Goal: Task Accomplishment & Management: Manage account settings

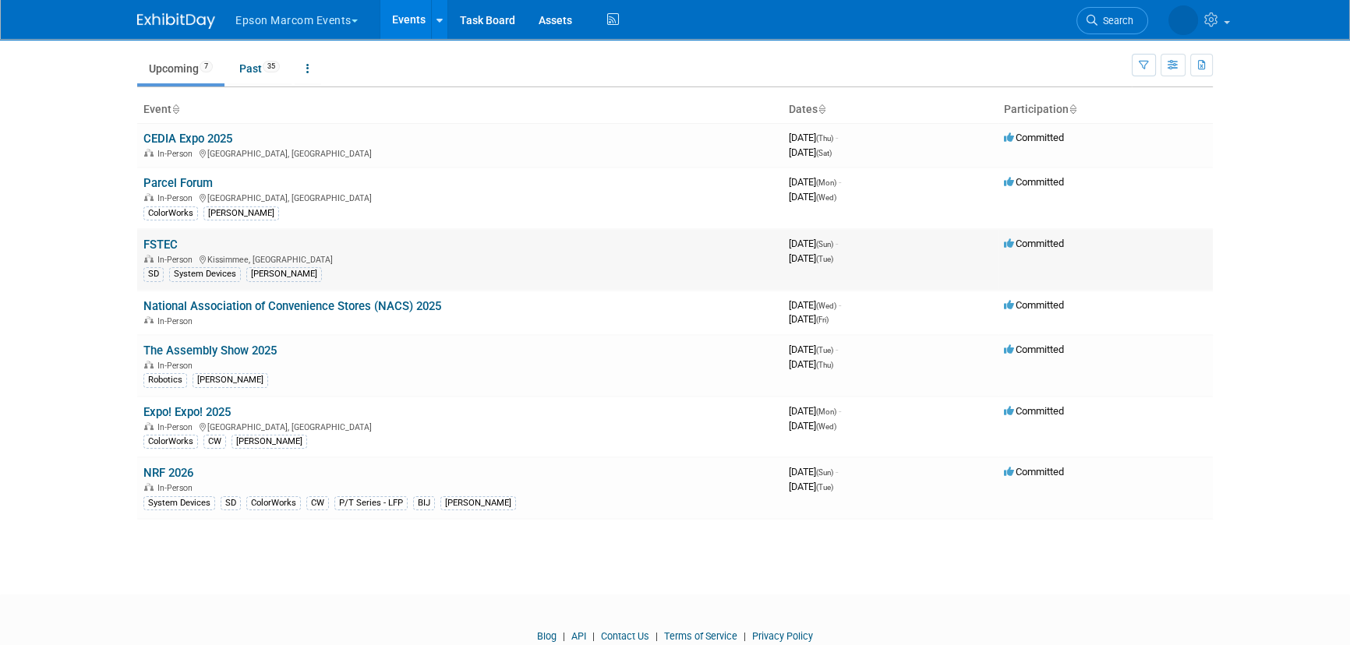
scroll to position [101, 0]
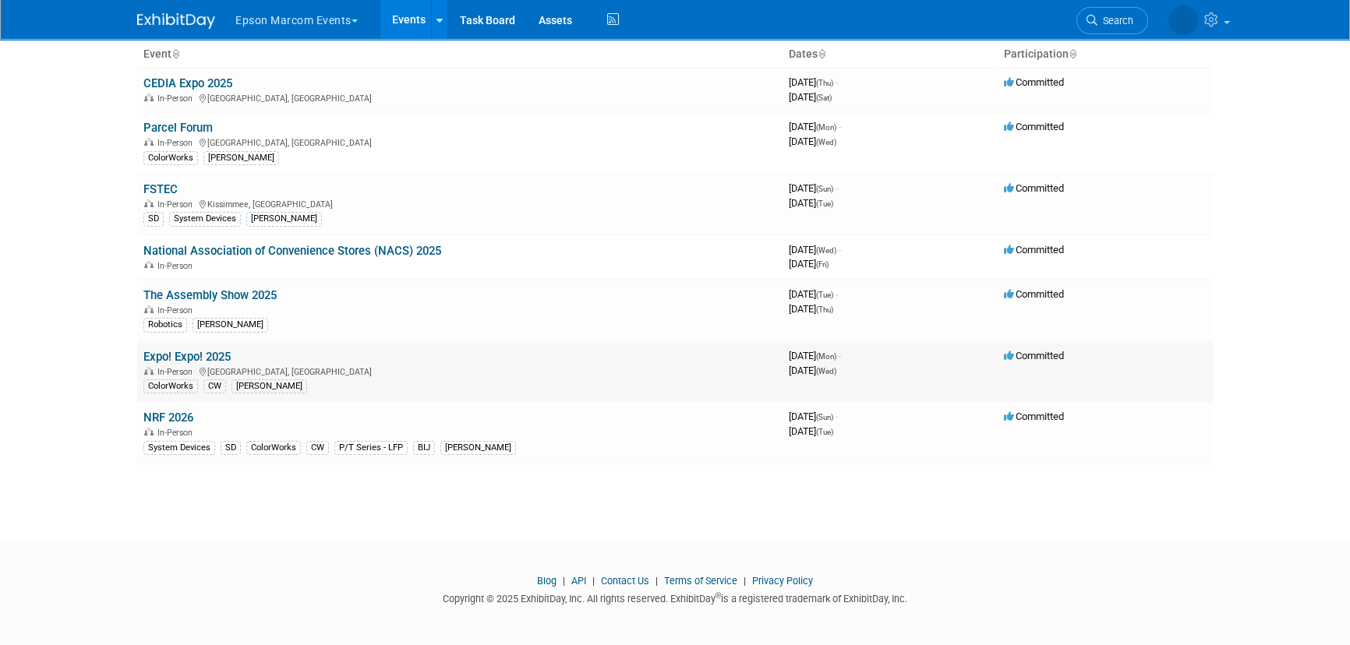
click at [218, 352] on link "Expo! Expo! 2025" at bounding box center [186, 357] width 87 height 14
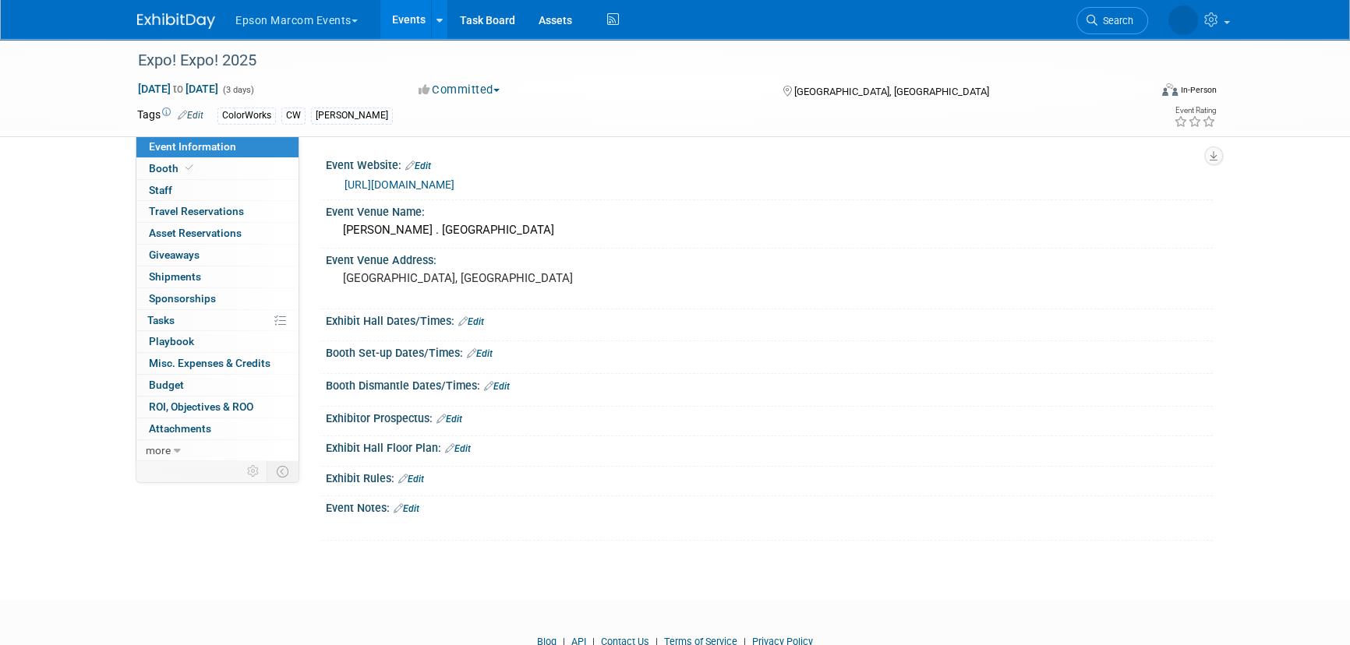
click at [479, 324] on link "Edit" at bounding box center [471, 321] width 26 height 11
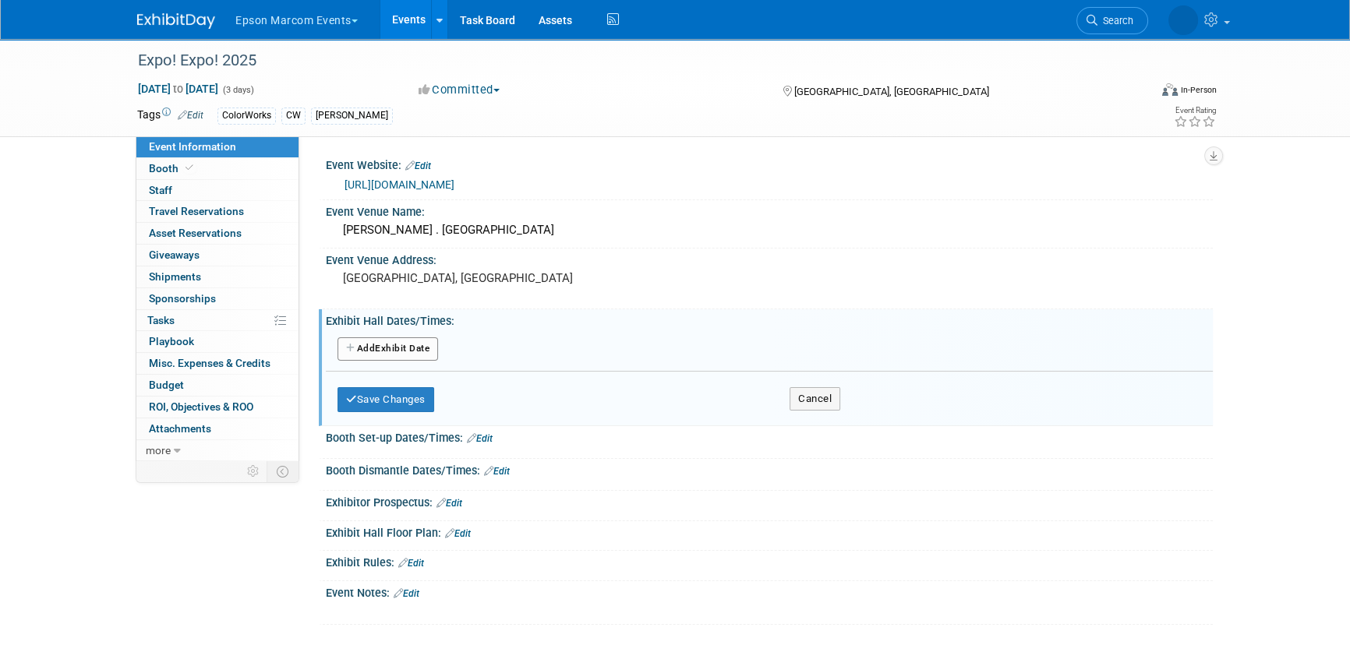
click at [390, 343] on button "Add Another Exhibit Date" at bounding box center [387, 348] width 101 height 23
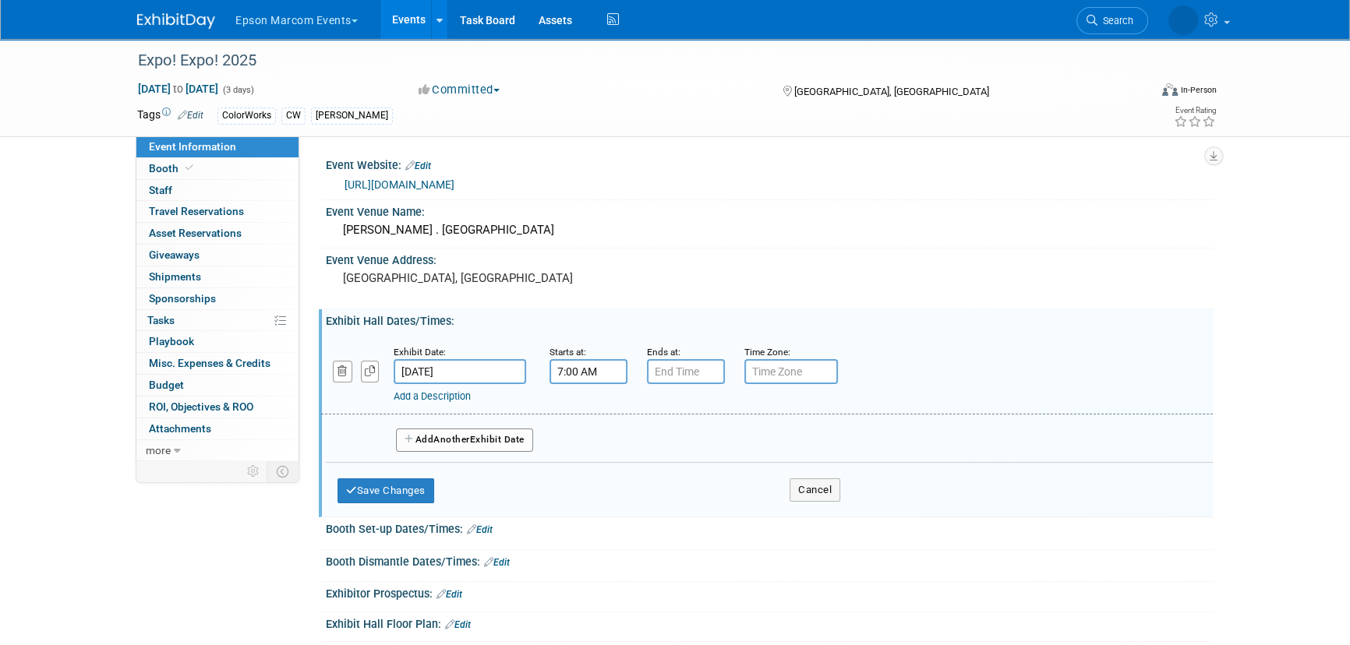
click at [595, 369] on input "7:00 AM" at bounding box center [588, 371] width 78 height 25
click at [577, 418] on span at bounding box center [585, 410] width 27 height 27
click at [647, 446] on span "00" at bounding box center [659, 443] width 30 height 28
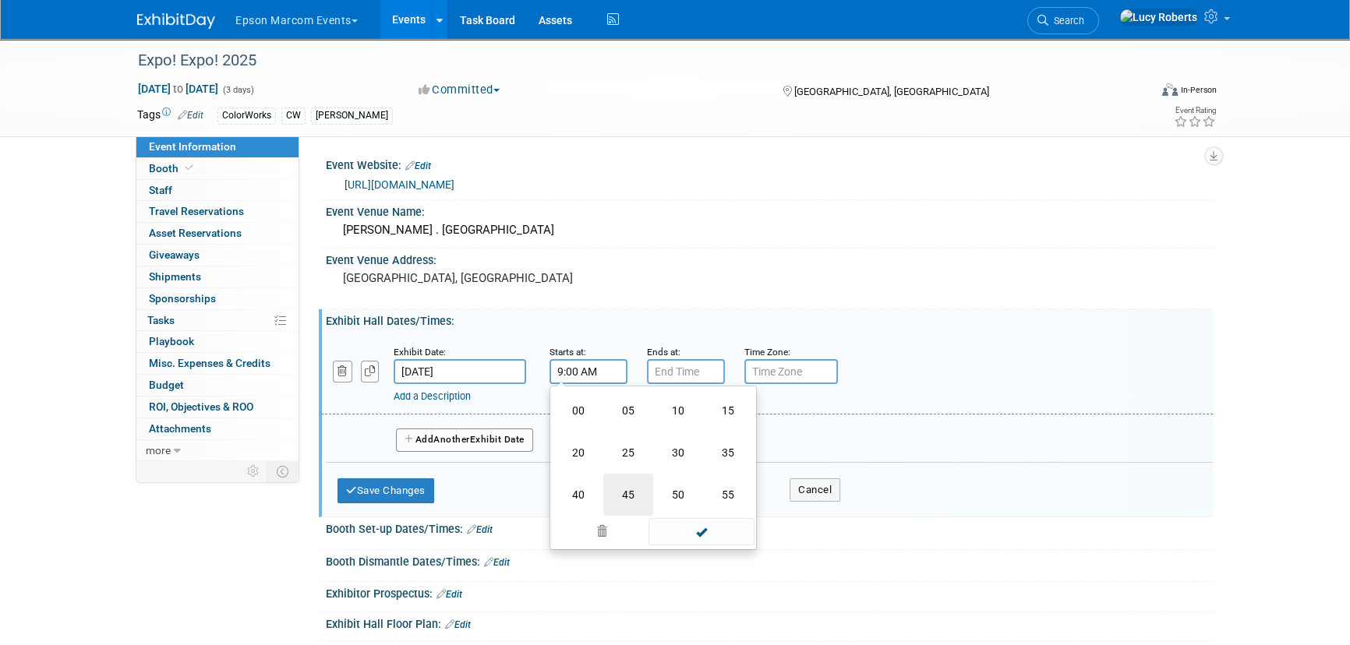
click at [637, 495] on td "45" at bounding box center [628, 495] width 50 height 42
type input "9:45 AM"
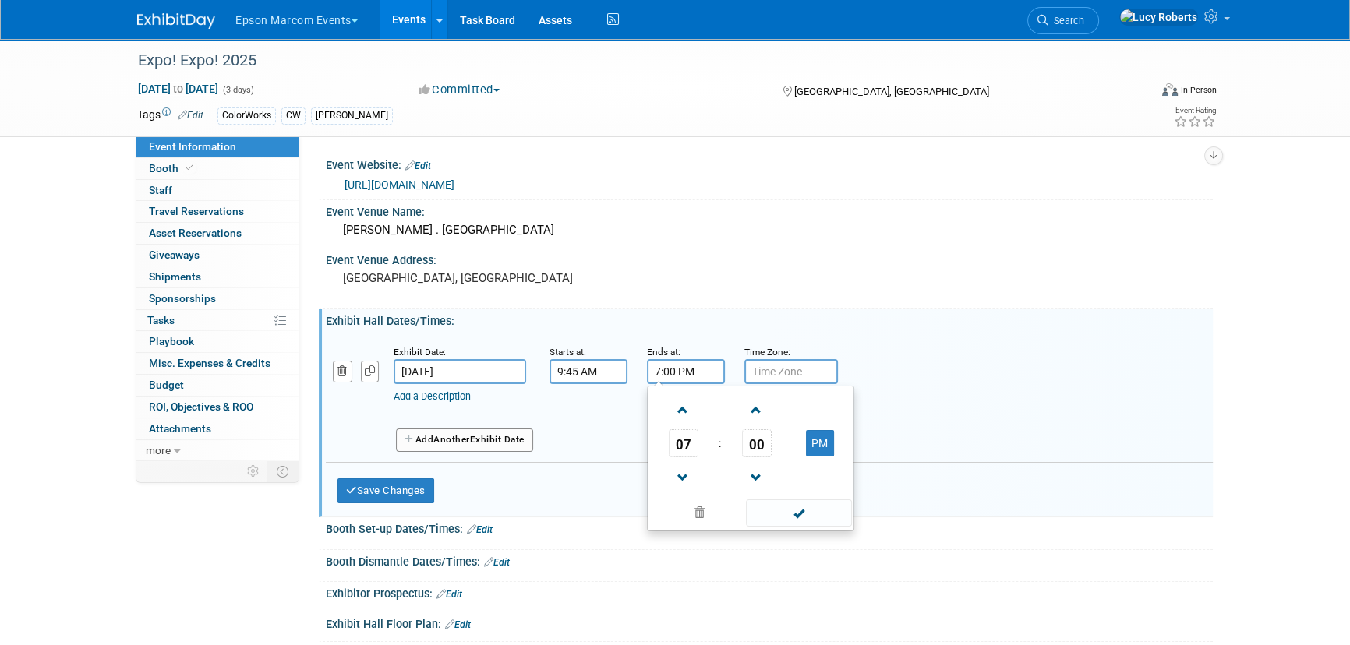
click at [667, 372] on input "7:00 PM" at bounding box center [686, 371] width 78 height 25
click at [673, 475] on span at bounding box center [682, 477] width 27 height 27
click at [750, 438] on span "00" at bounding box center [757, 443] width 30 height 28
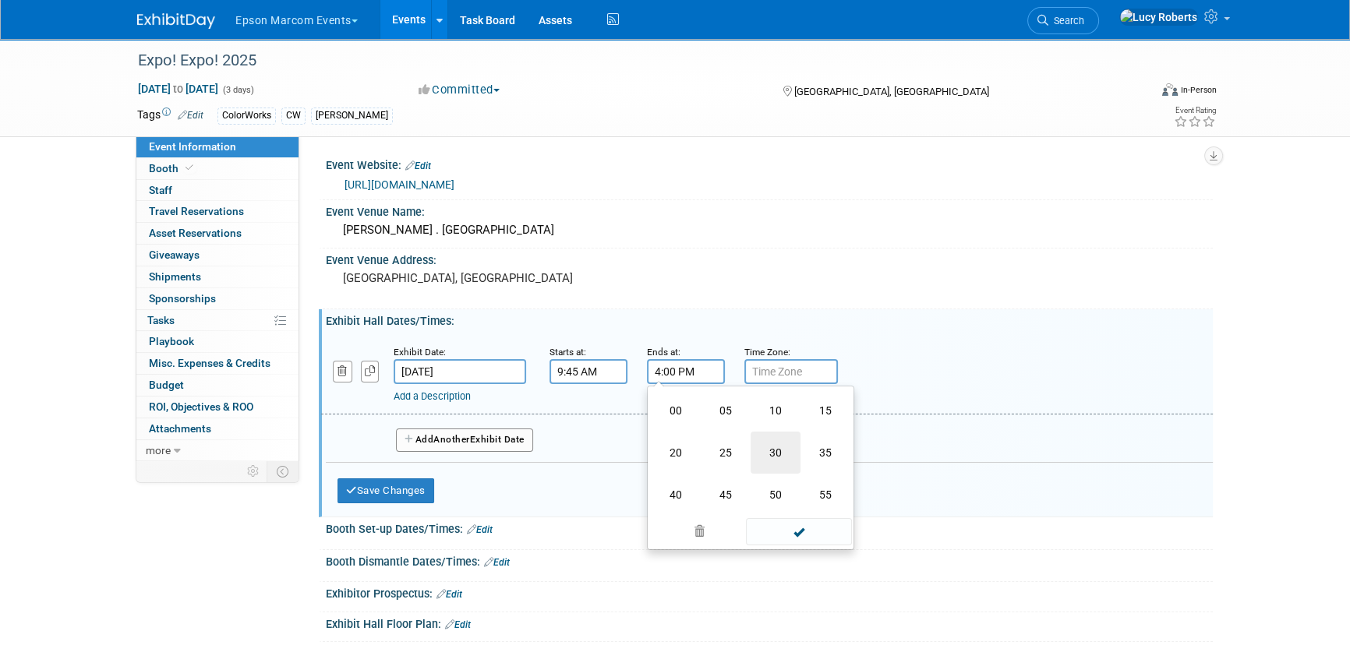
click at [761, 450] on td "30" at bounding box center [775, 453] width 50 height 42
type input "4:30 PM"
click at [767, 374] on input "text" at bounding box center [791, 371] width 94 height 25
type input "CST"
click at [440, 436] on span "Another" at bounding box center [451, 439] width 37 height 11
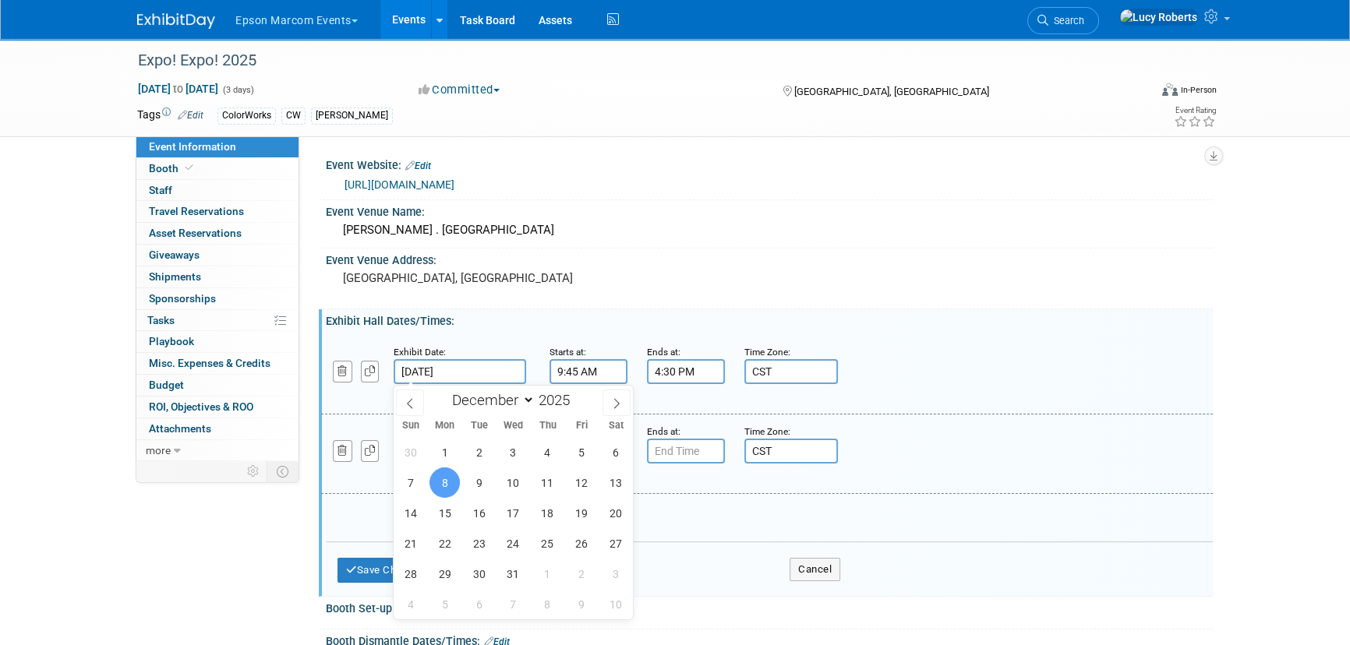
click at [458, 374] on input "[DATE]" at bounding box center [460, 371] width 132 height 25
click at [474, 483] on span "9" at bounding box center [479, 483] width 30 height 30
type input "[DATE]"
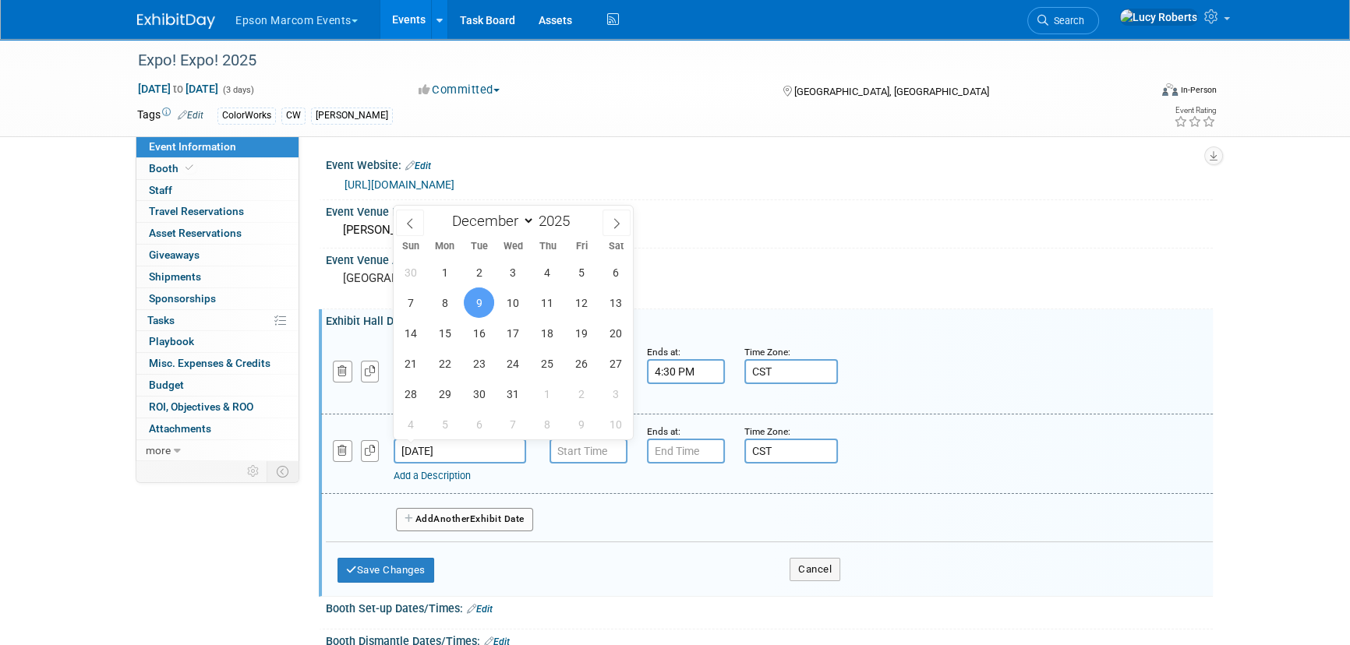
click at [468, 451] on input "[DATE]" at bounding box center [460, 451] width 132 height 25
click at [509, 310] on span "10" at bounding box center [513, 303] width 30 height 30
type input "[DATE]"
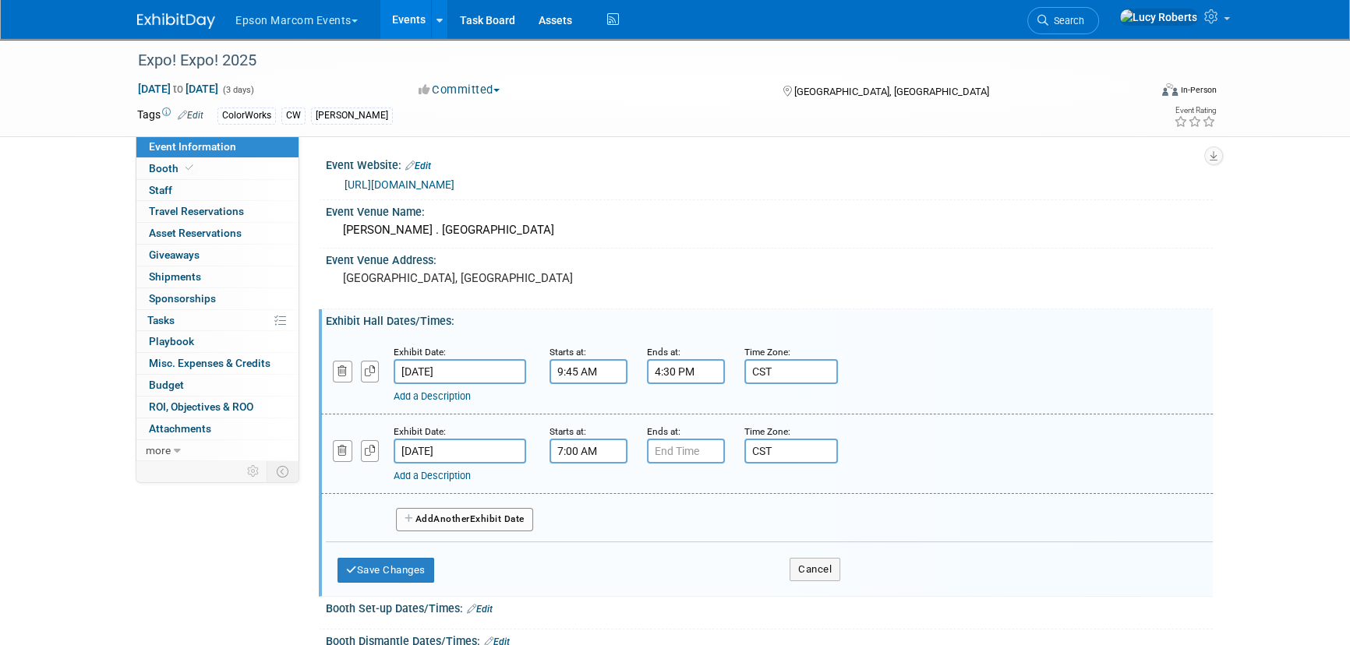
click at [581, 458] on input "7:00 AM" at bounding box center [588, 451] width 78 height 25
click at [585, 491] on span at bounding box center [585, 489] width 27 height 27
type input "9:00 AM"
click at [666, 457] on input "7:00 PM" at bounding box center [686, 451] width 78 height 25
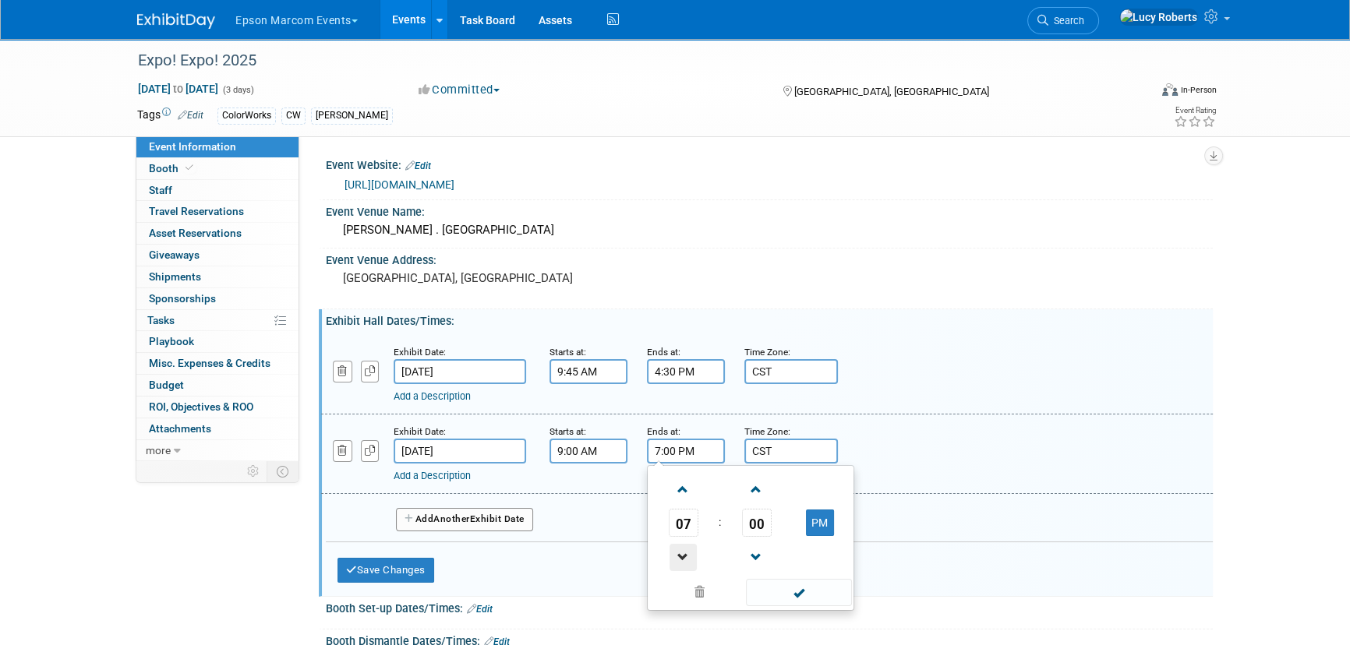
click at [682, 546] on span at bounding box center [682, 557] width 27 height 27
type input "3:00 PM"
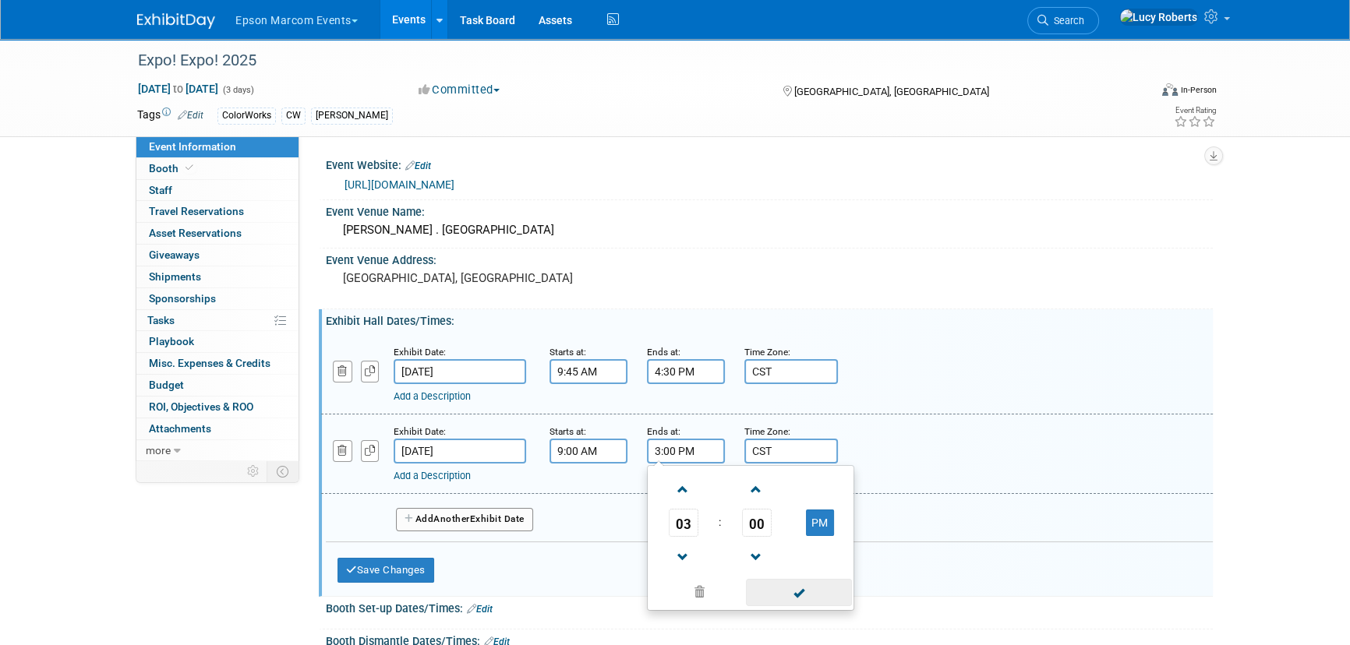
click at [805, 588] on span at bounding box center [798, 592] width 105 height 27
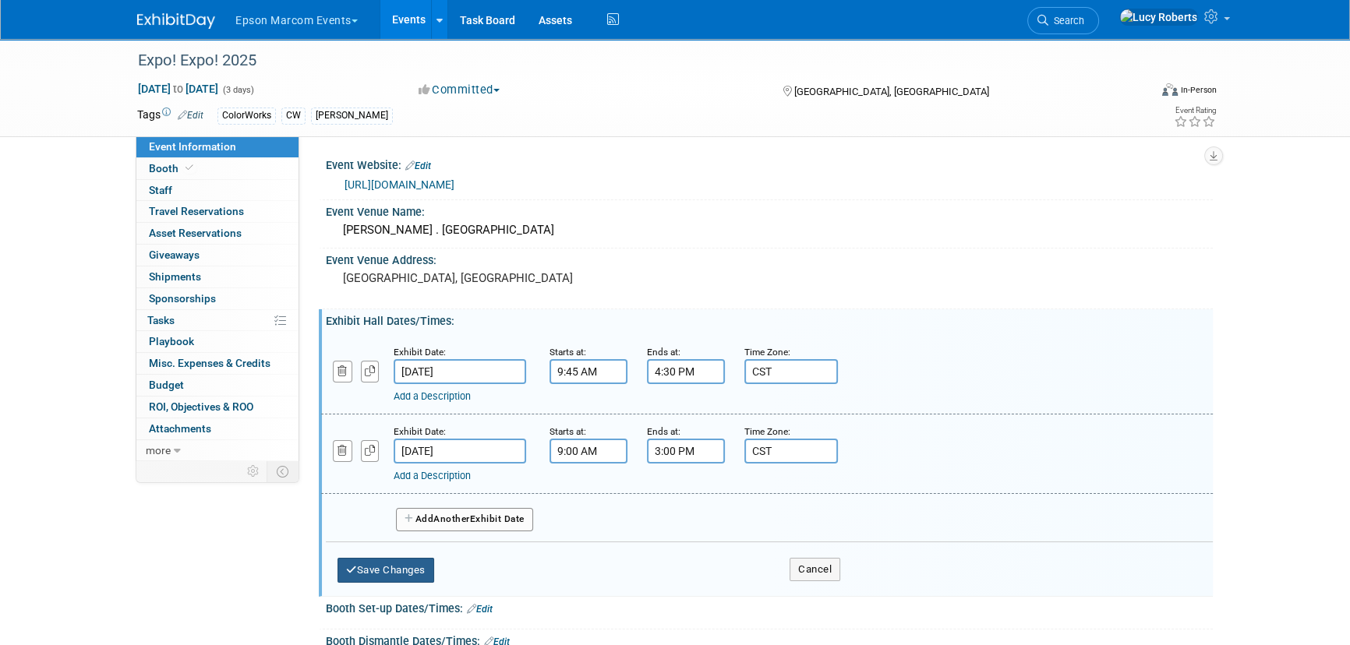
click at [394, 569] on button "Save Changes" at bounding box center [385, 570] width 97 height 25
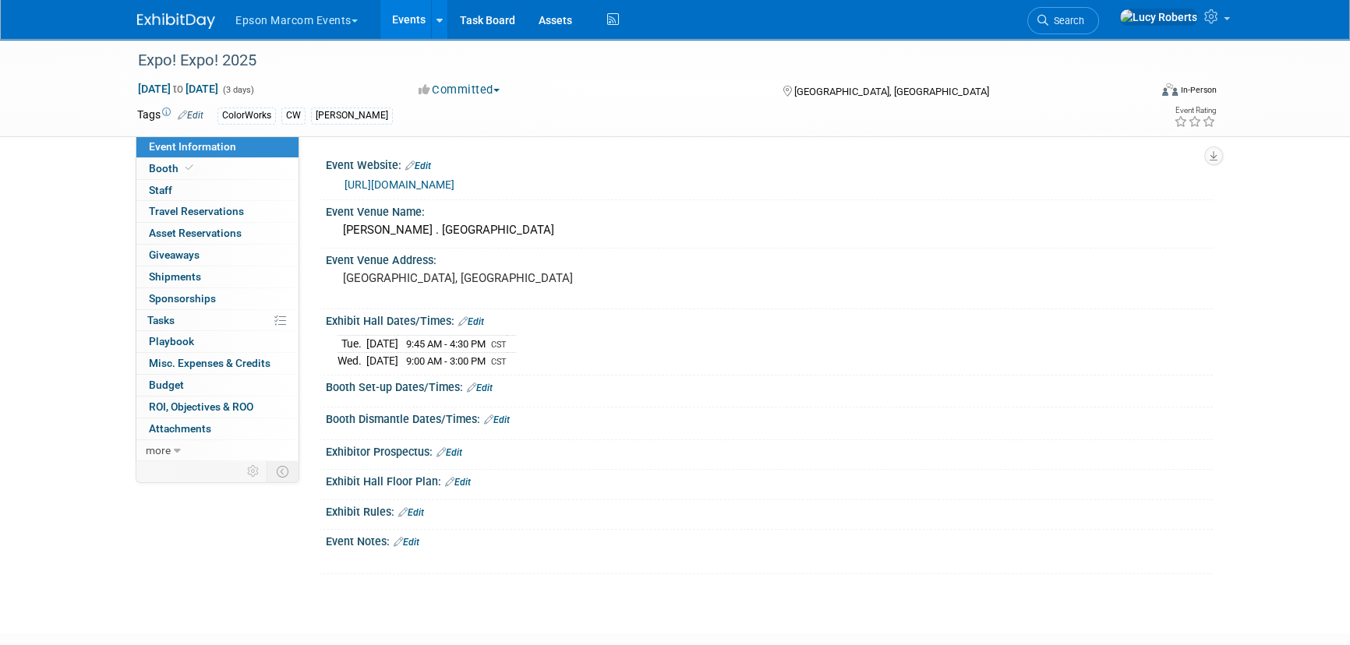
click at [483, 383] on link "Edit" at bounding box center [480, 388] width 26 height 11
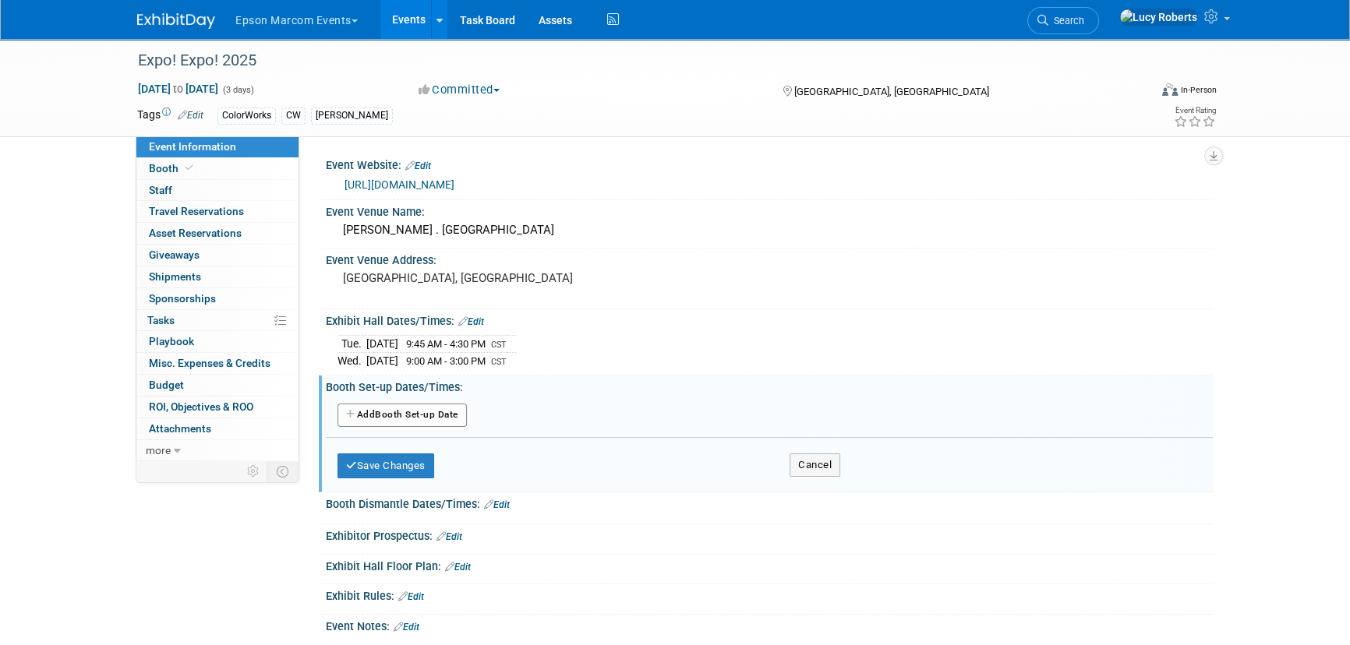
click at [424, 417] on button "Add Another Booth Set-up Date" at bounding box center [401, 415] width 129 height 23
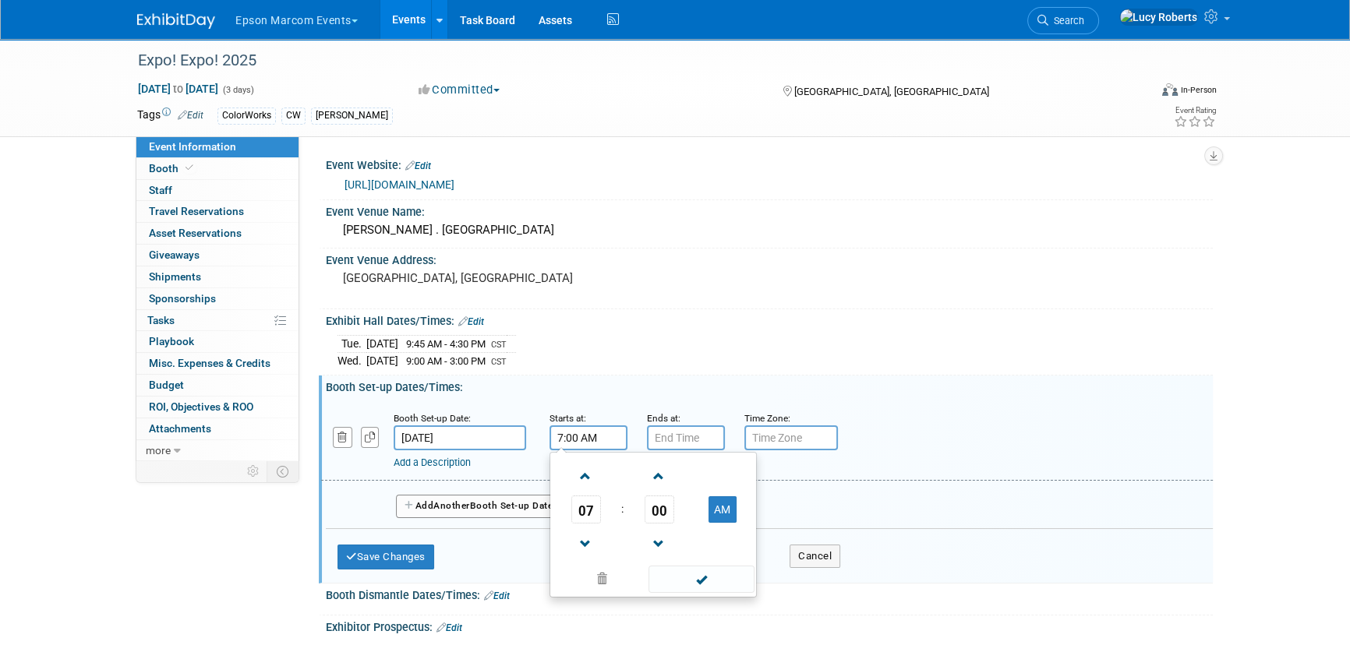
click at [567, 436] on input "7:00 AM" at bounding box center [588, 438] width 78 height 25
click at [584, 479] on span at bounding box center [585, 476] width 27 height 27
type input "8:00 AM"
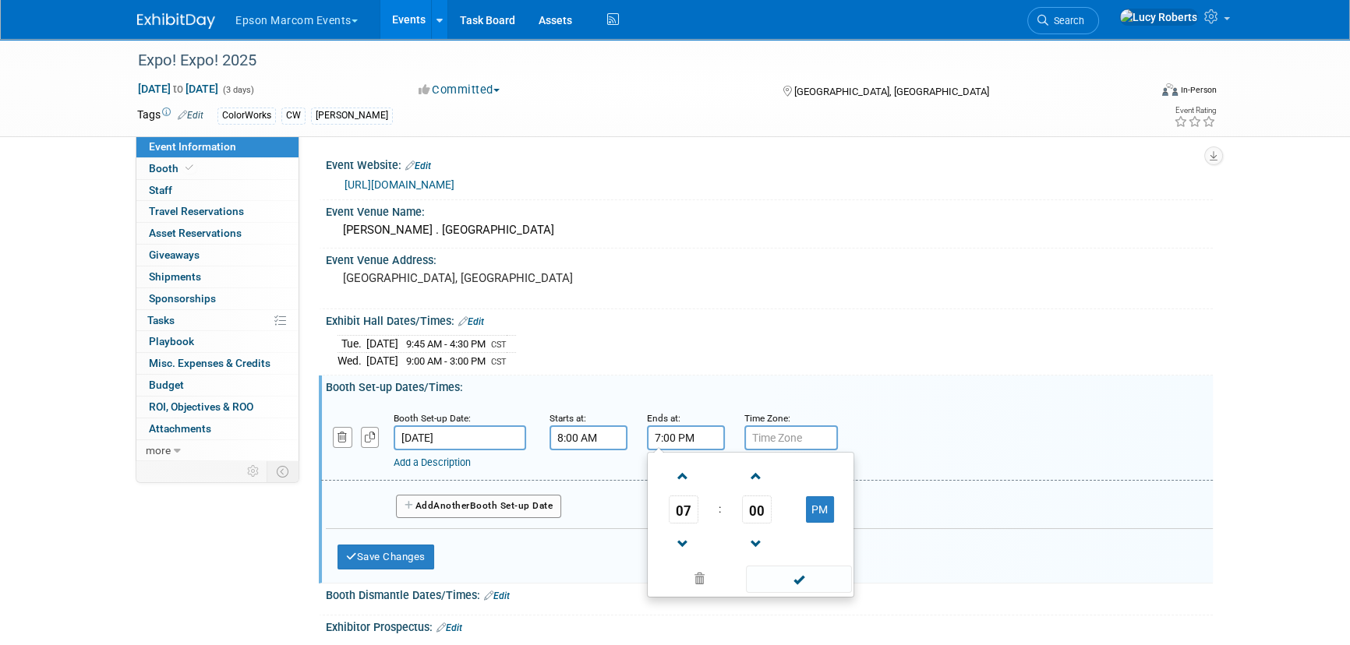
click at [673, 435] on input "7:00 PM" at bounding box center [686, 438] width 78 height 25
click at [680, 536] on span at bounding box center [682, 544] width 27 height 27
type input "5:00 PM"
click at [820, 584] on span at bounding box center [798, 579] width 105 height 27
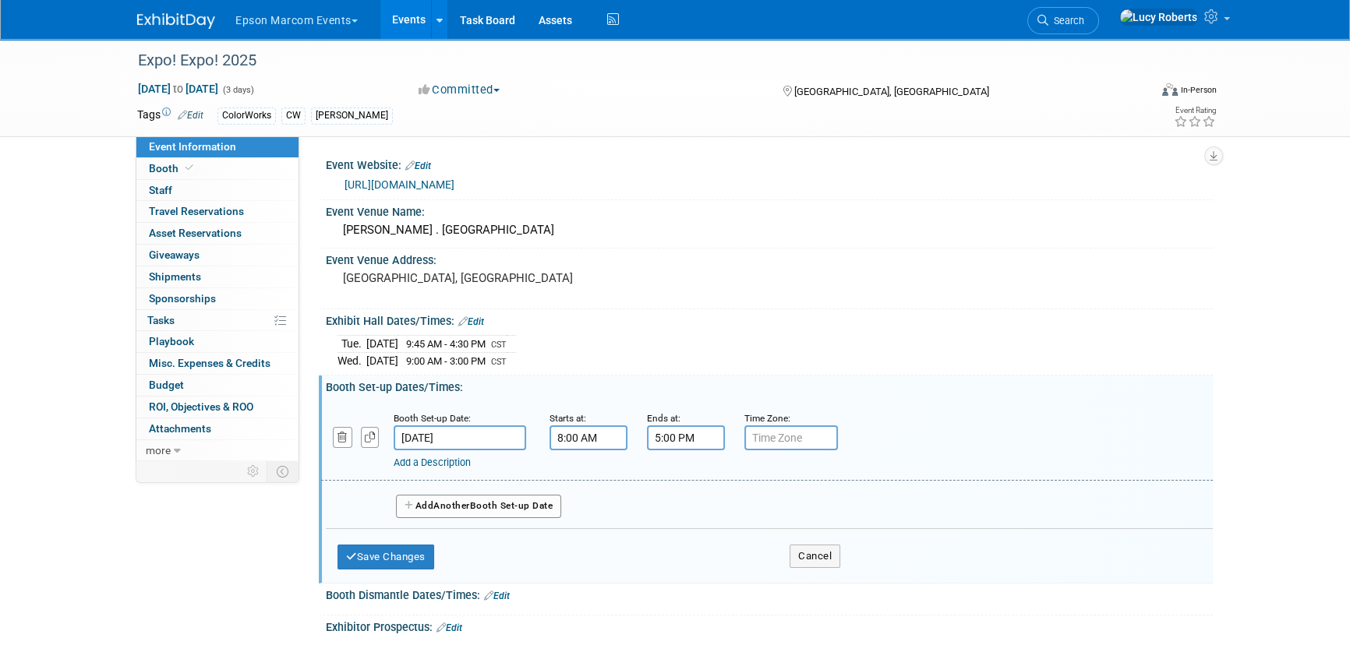
click at [773, 436] on input "text" at bounding box center [791, 438] width 94 height 25
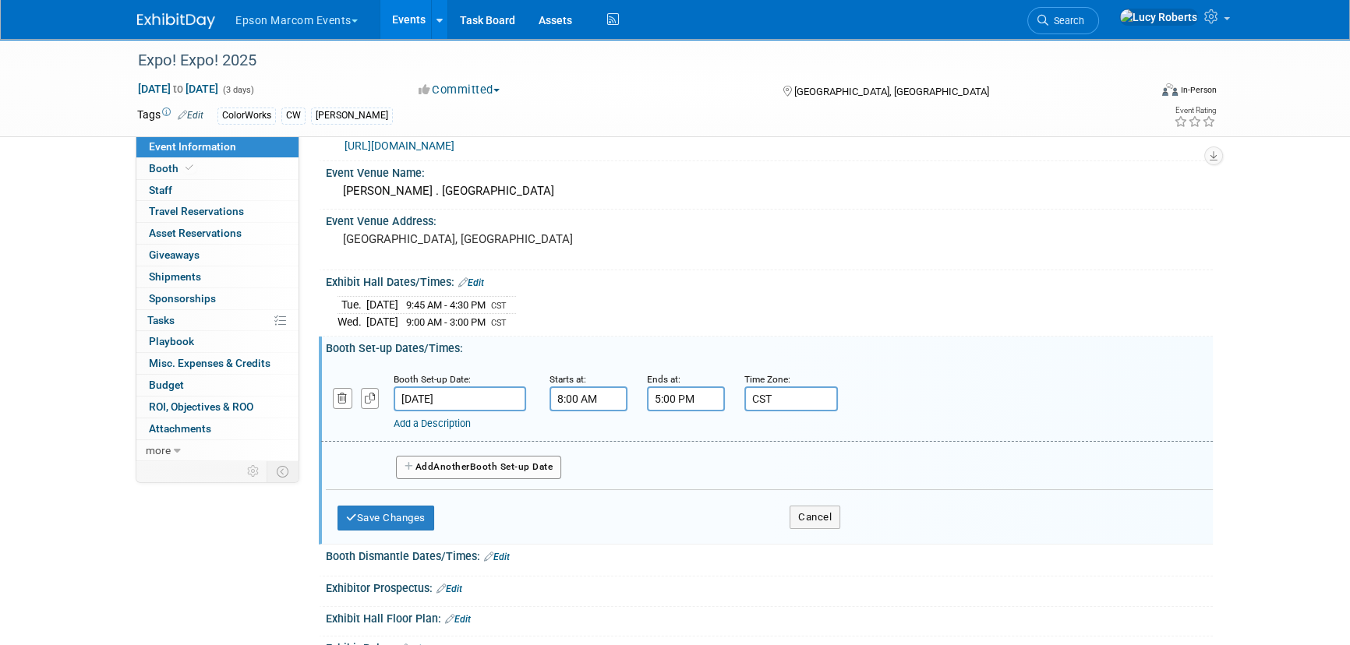
scroll to position [70, 0]
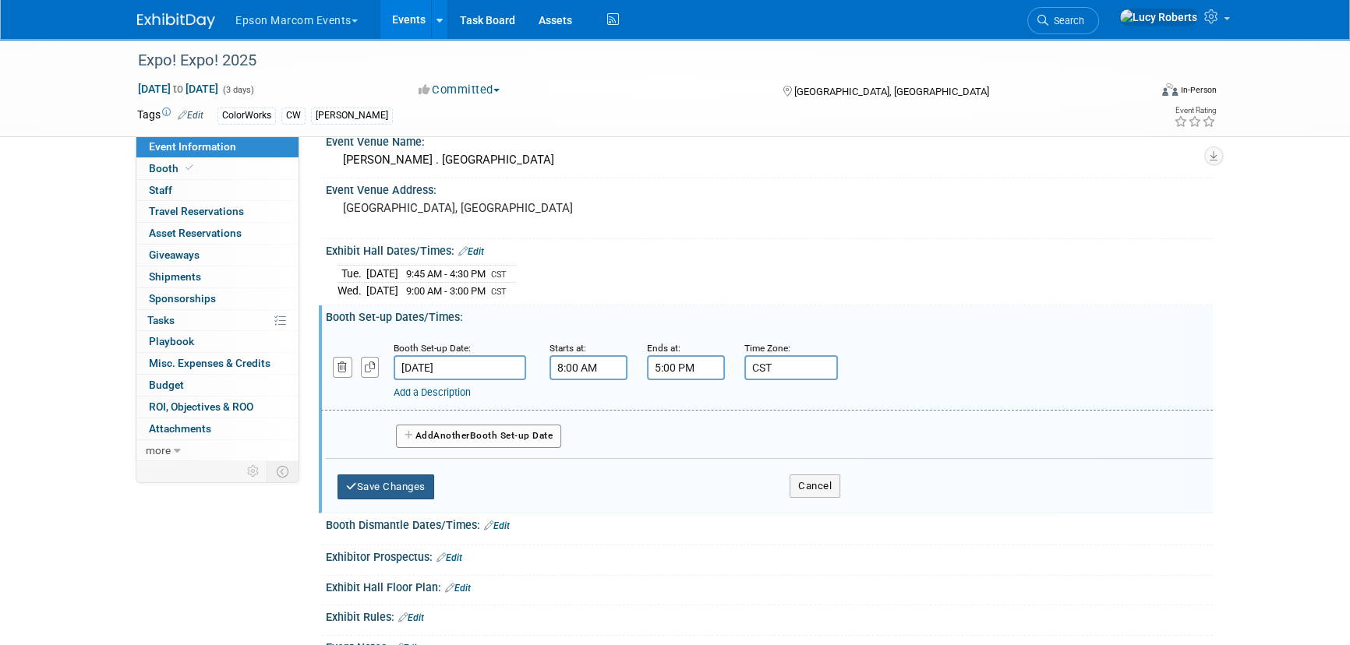
type input "CST"
click at [409, 477] on button "Save Changes" at bounding box center [385, 487] width 97 height 25
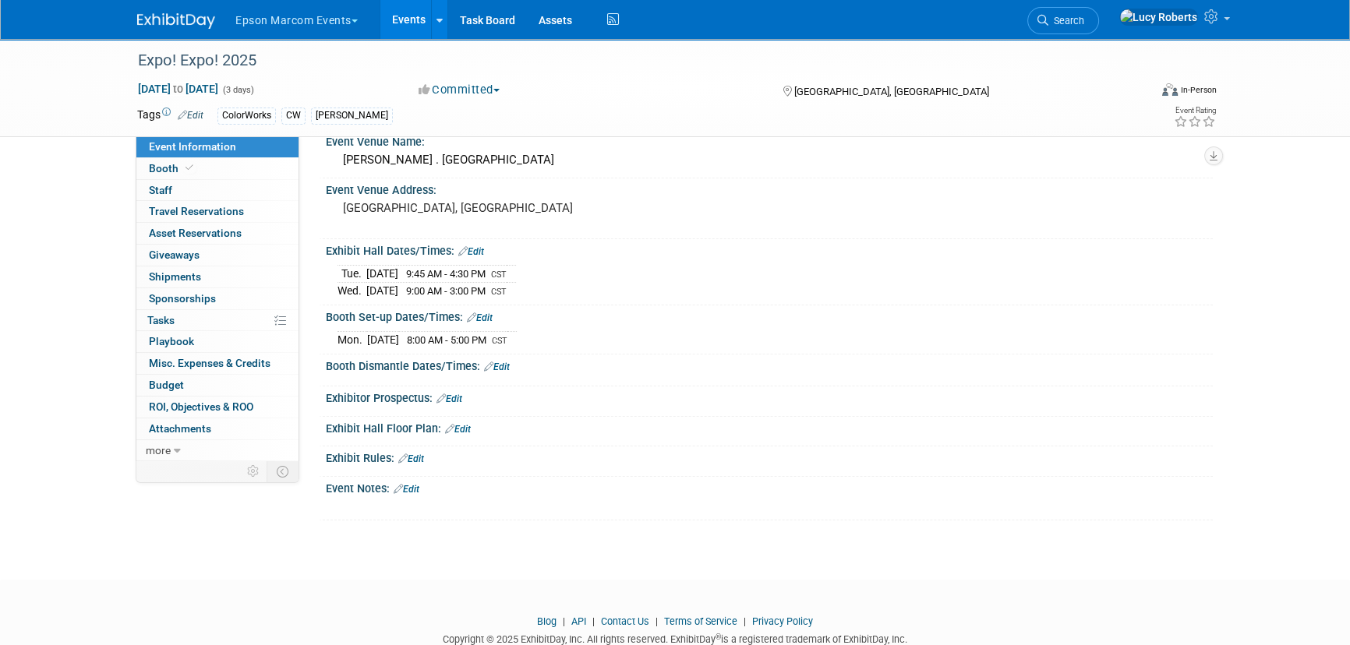
click at [499, 362] on link "Edit" at bounding box center [497, 367] width 26 height 11
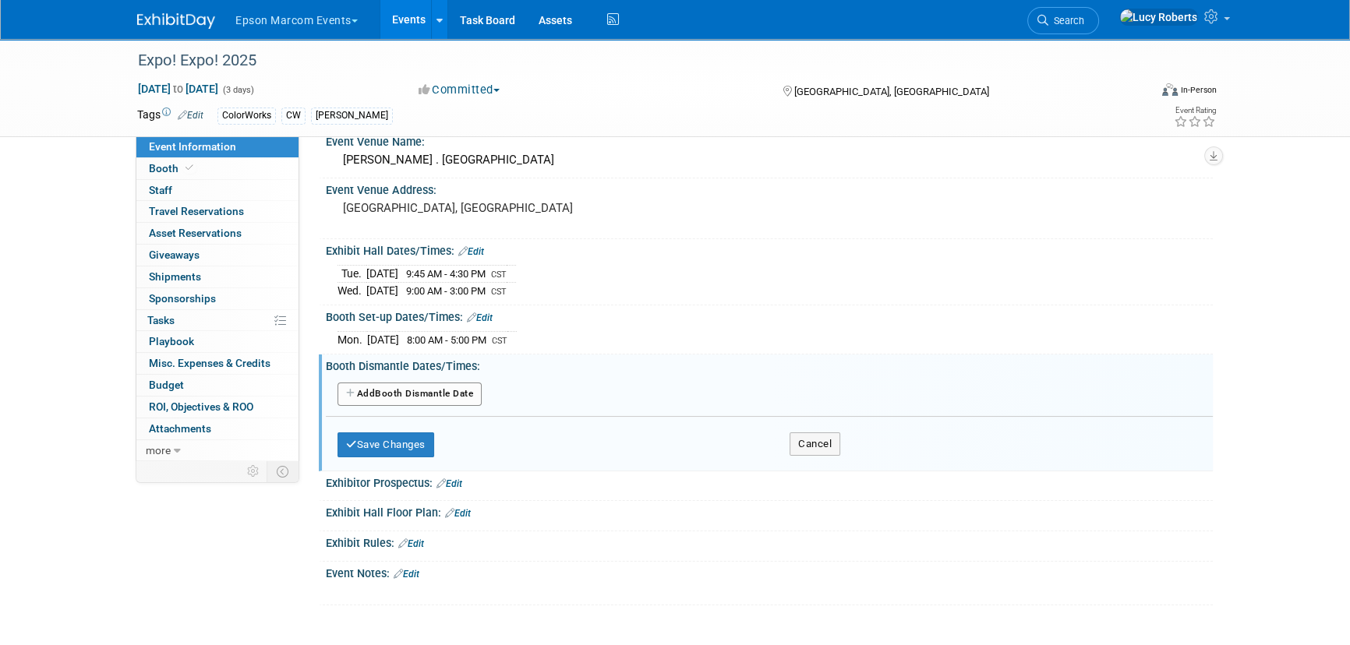
click at [447, 387] on button "Add Another Booth Dismantle Date" at bounding box center [409, 394] width 144 height 23
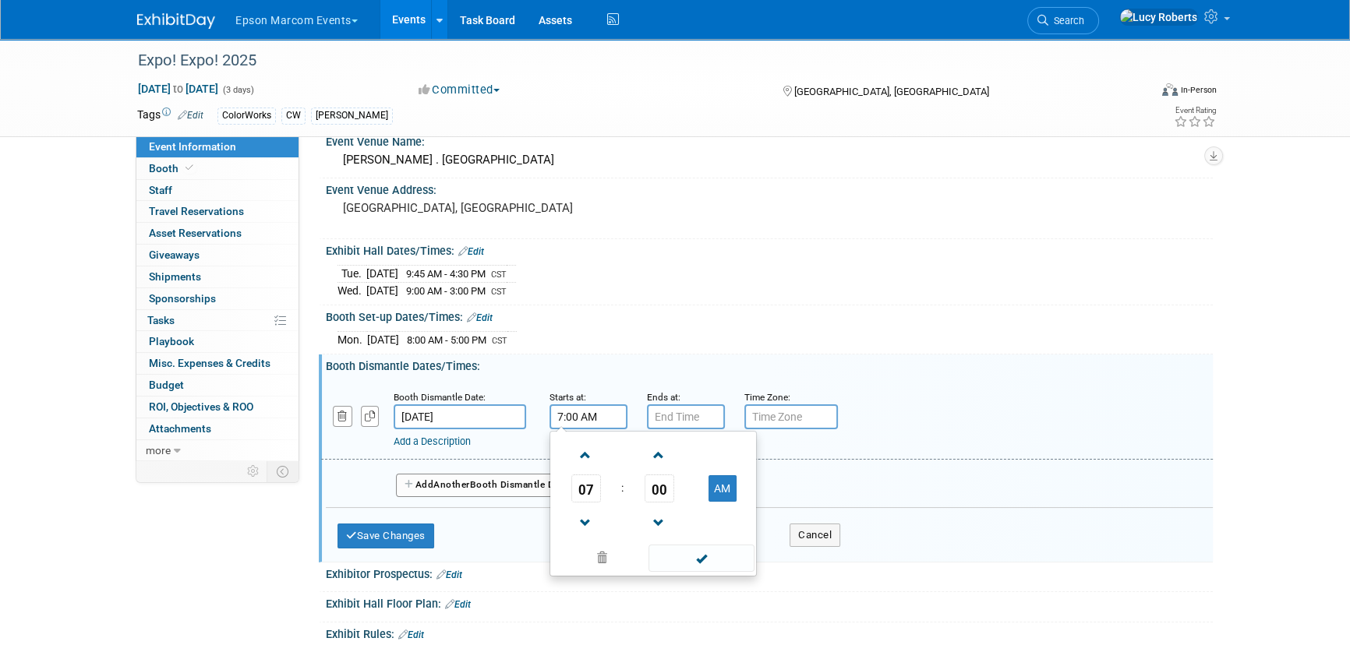
click at [572, 415] on input "7:00 AM" at bounding box center [588, 416] width 78 height 25
click at [583, 513] on span at bounding box center [585, 523] width 27 height 27
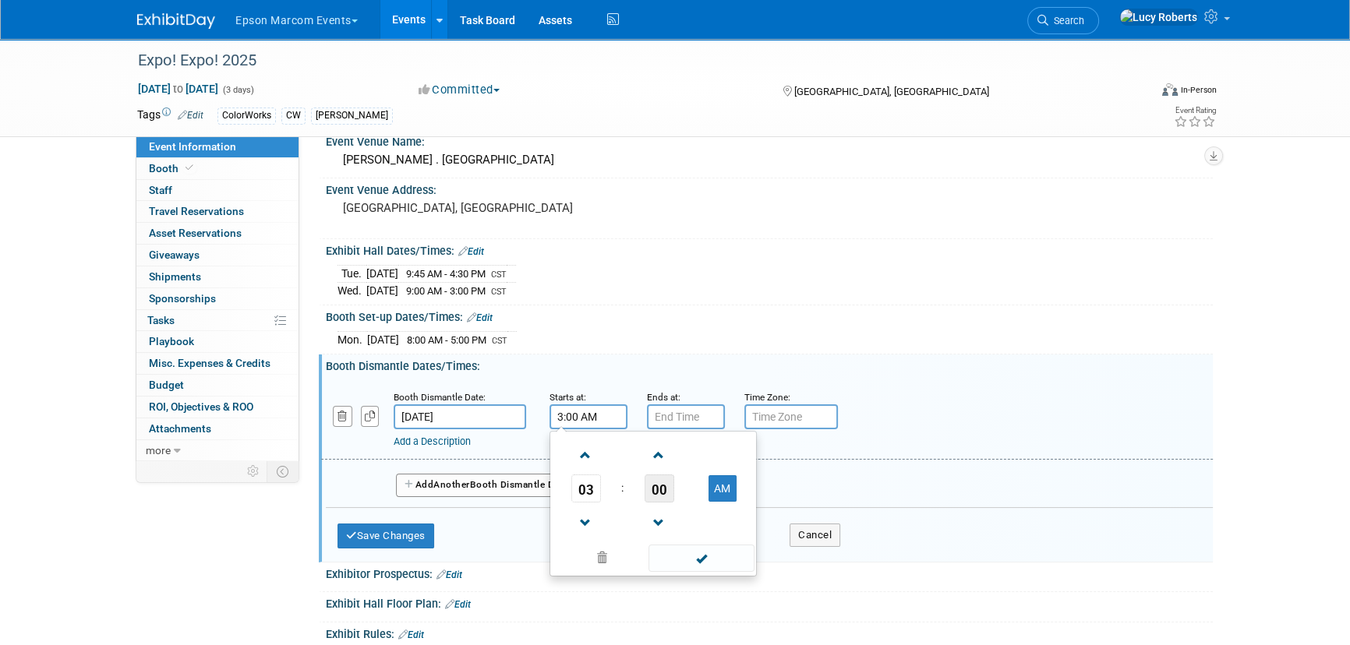
click at [652, 489] on span "00" at bounding box center [659, 489] width 30 height 28
click at [673, 489] on td "30" at bounding box center [678, 498] width 50 height 42
click at [726, 491] on button "AM" at bounding box center [722, 488] width 28 height 26
type input "3:30 PM"
click at [715, 553] on span at bounding box center [700, 558] width 105 height 27
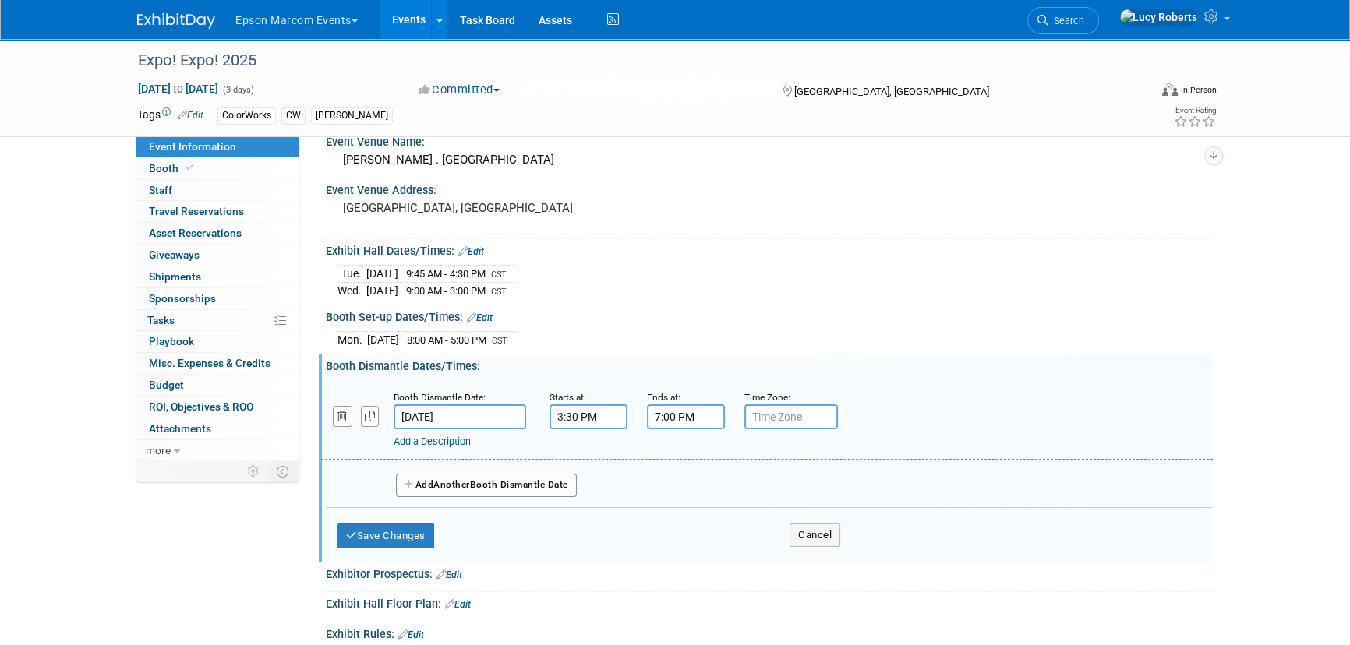
click at [681, 412] on input "7:00 PM" at bounding box center [686, 416] width 78 height 25
click at [683, 457] on span at bounding box center [682, 455] width 27 height 27
type input "8:00 PM"
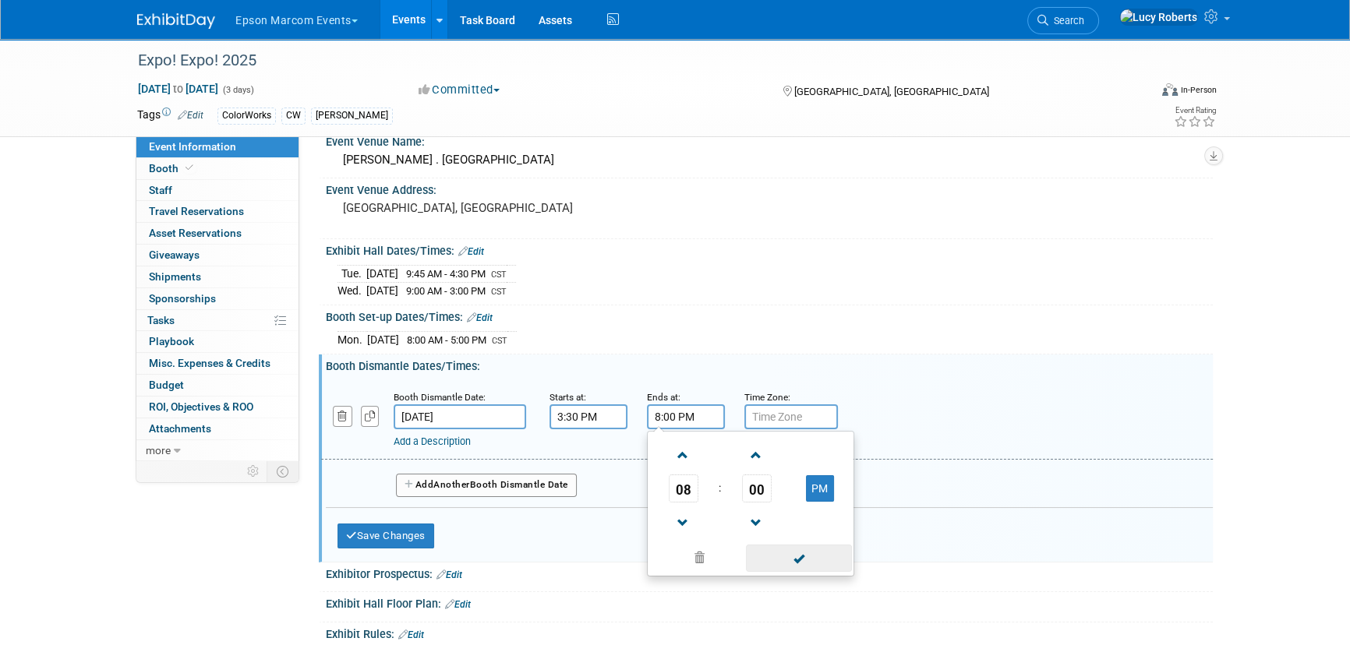
click at [816, 554] on span at bounding box center [798, 558] width 105 height 27
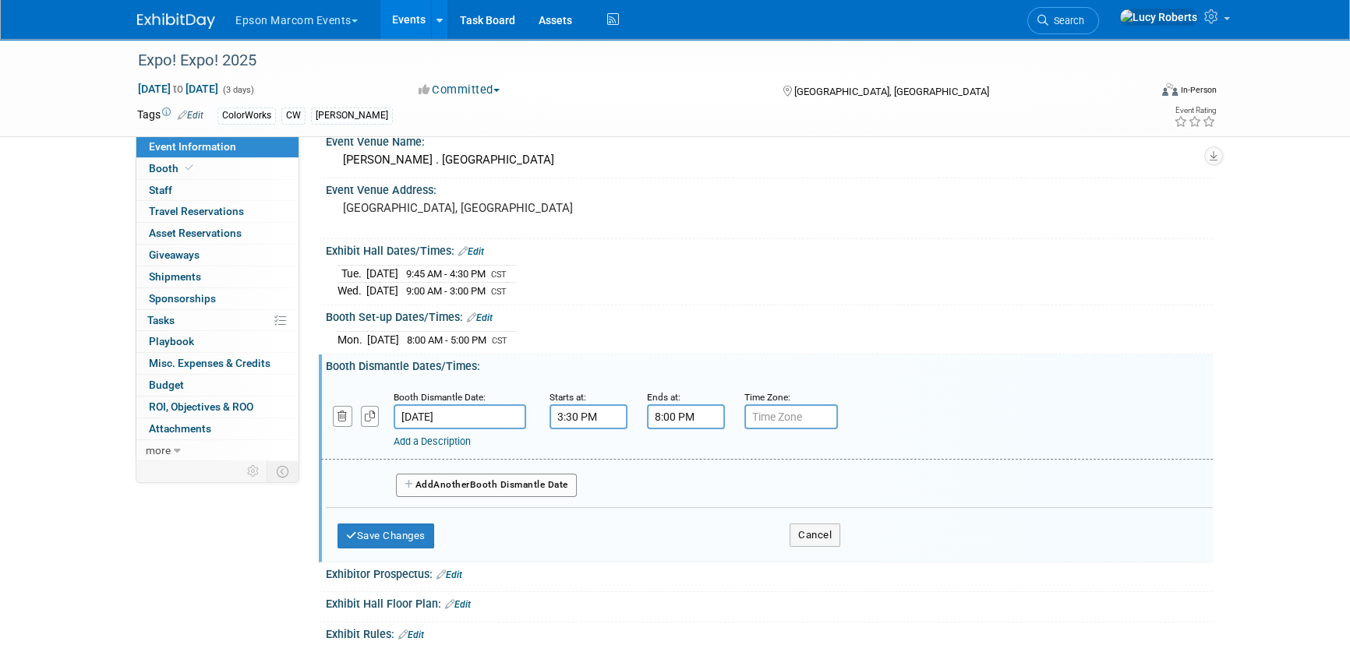
click at [766, 418] on input "text" at bounding box center [791, 416] width 94 height 25
type input "CST"
click at [398, 534] on button "Save Changes" at bounding box center [385, 536] width 97 height 25
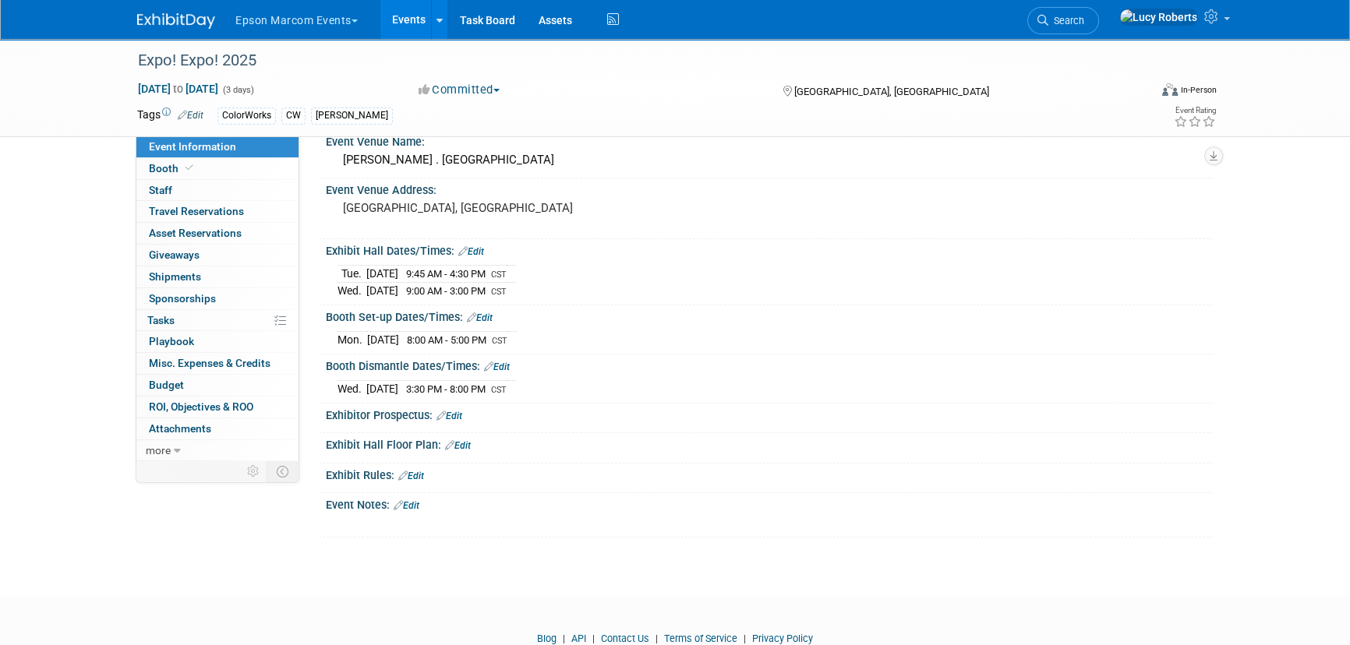
click at [468, 442] on link "Edit" at bounding box center [458, 445] width 26 height 11
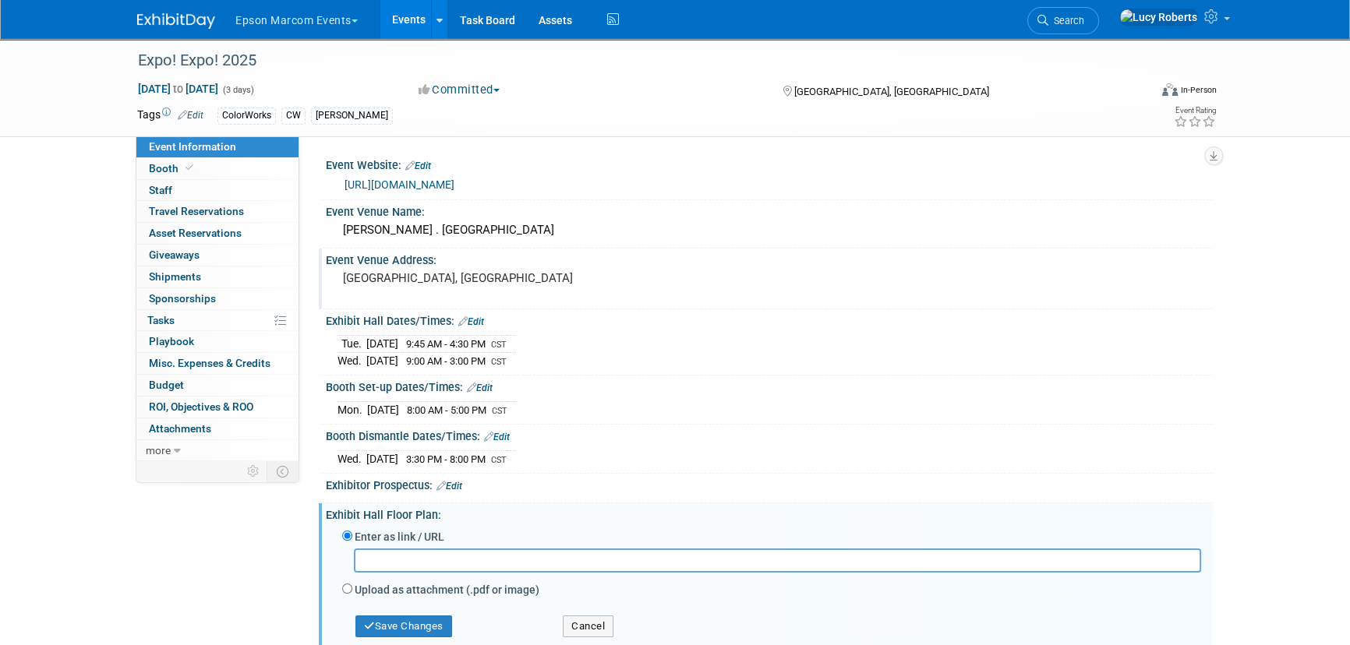
scroll to position [0, 0]
click at [425, 161] on link "Edit" at bounding box center [418, 166] width 26 height 11
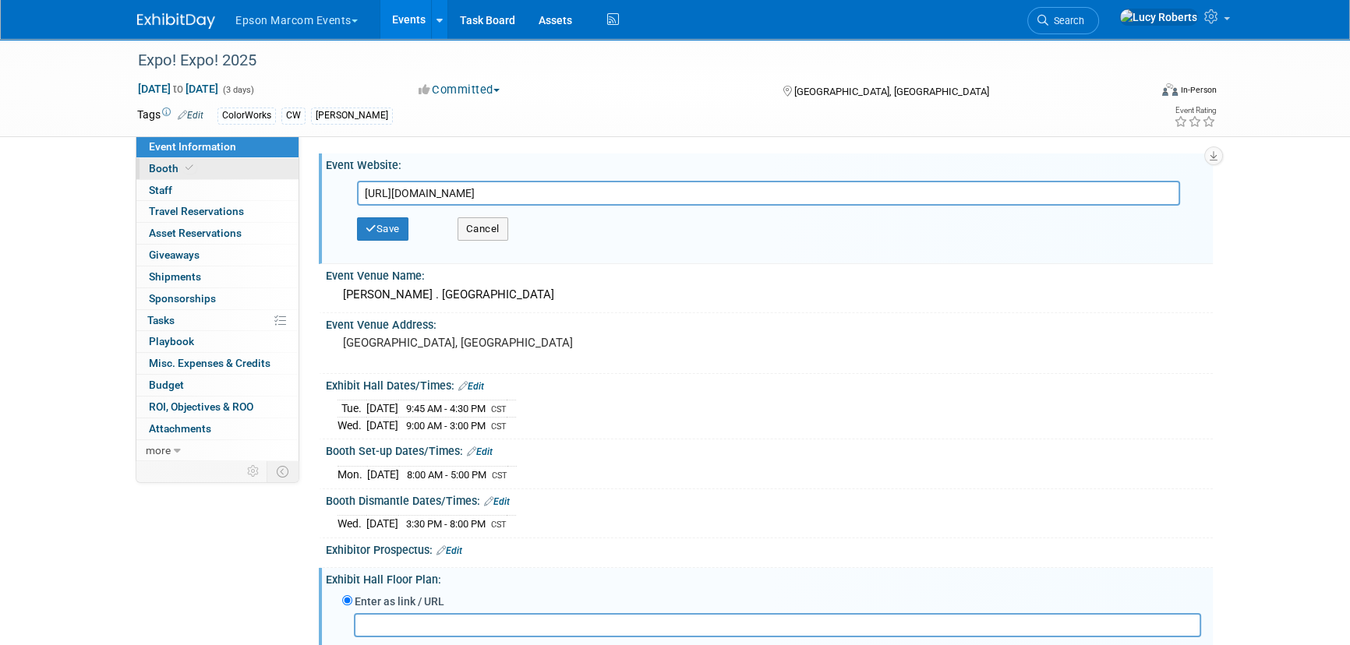
drag, startPoint x: 673, startPoint y: 201, endPoint x: 265, endPoint y: 174, distance: 408.5
click at [265, 174] on div "Event Information Event Info Booth Booth 0 Staff 0 Staff 0 Travel Reservations …" at bounding box center [674, 414] width 1099 height 751
type input "[URL][DOMAIN_NAME]"
click at [381, 234] on button "Save" at bounding box center [382, 228] width 51 height 23
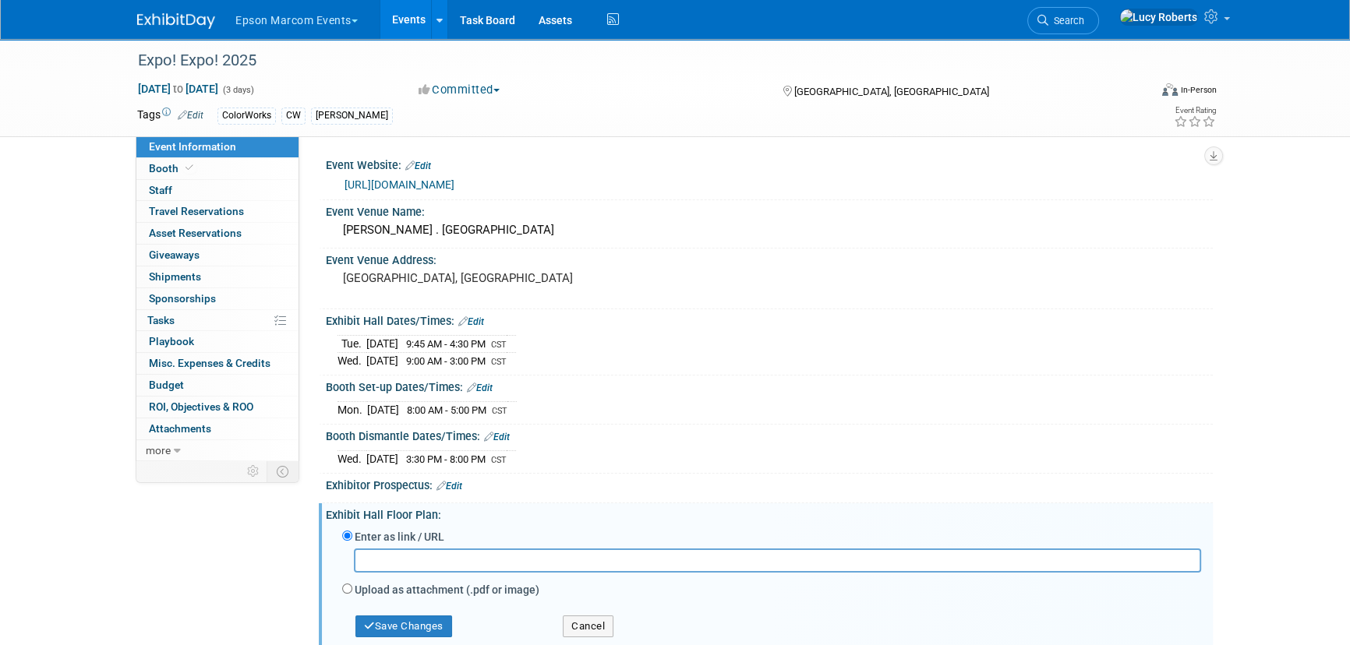
paste input "[URL][DOMAIN_NAME]"
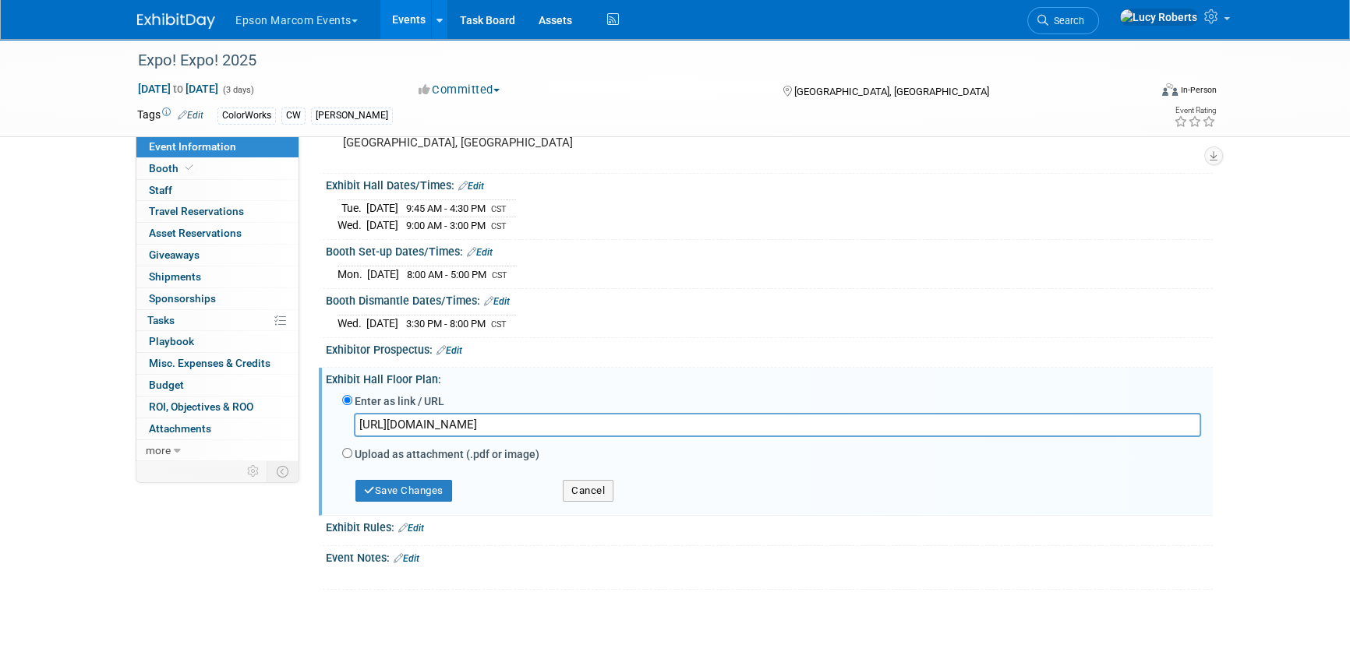
scroll to position [212, 0]
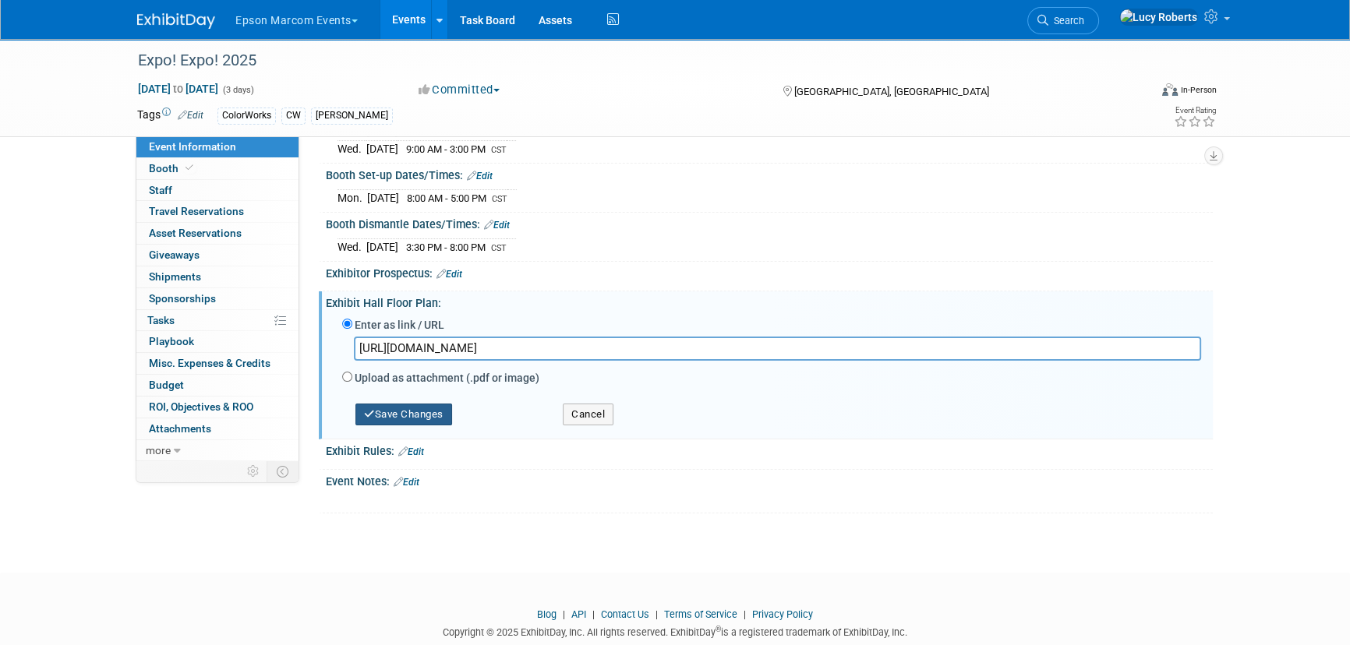
type input "[URL][DOMAIN_NAME]"
click at [408, 409] on button "Save Changes" at bounding box center [403, 415] width 97 height 22
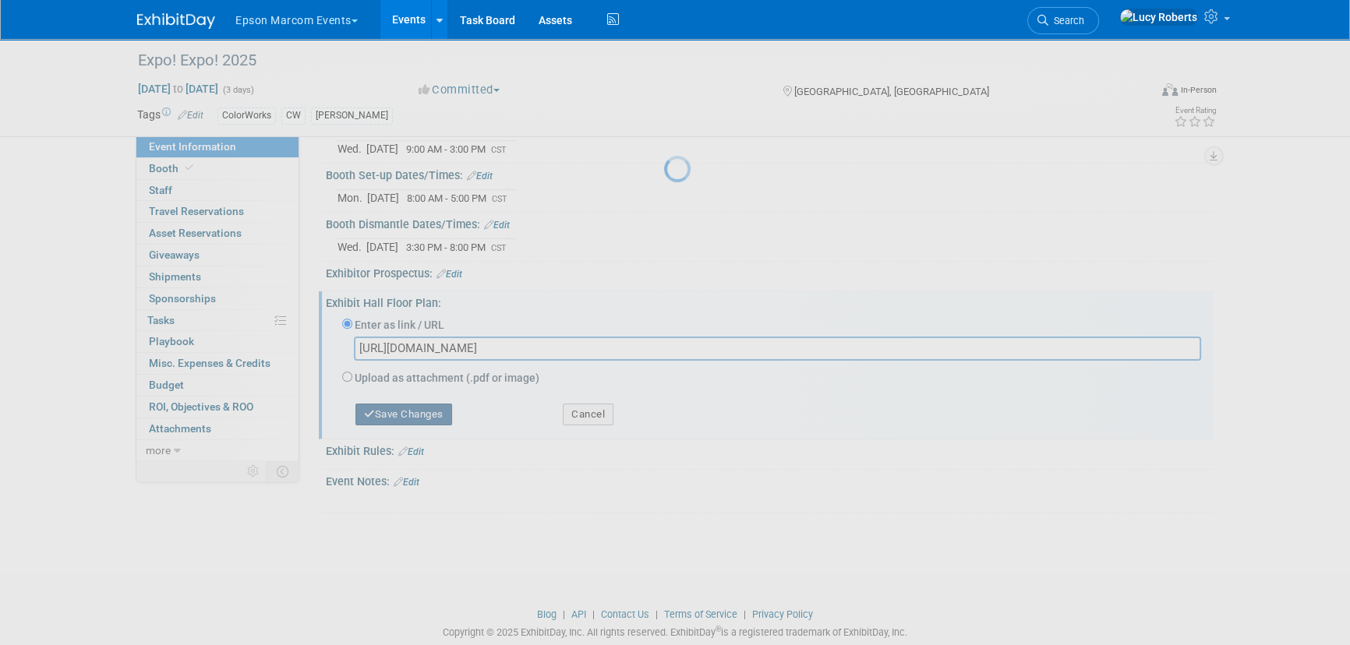
scroll to position [144, 0]
